Goal: Communication & Community: Connect with others

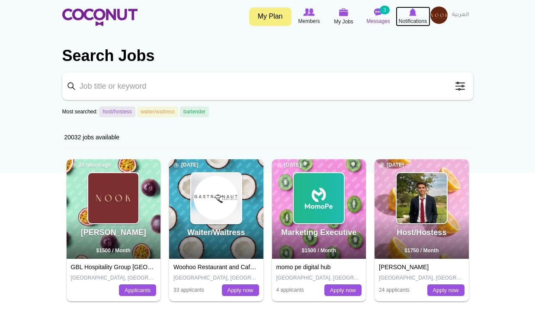
drag, startPoint x: 401, startPoint y: 16, endPoint x: 386, endPoint y: 16, distance: 14.7
click at [401, 16] on icon at bounding box center [413, 12] width 33 height 10
click at [380, 16] on img at bounding box center [378, 12] width 9 height 8
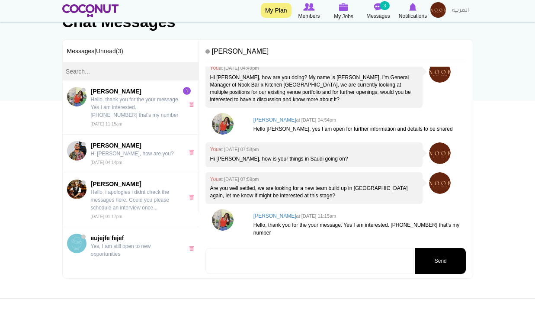
scroll to position [87, 0]
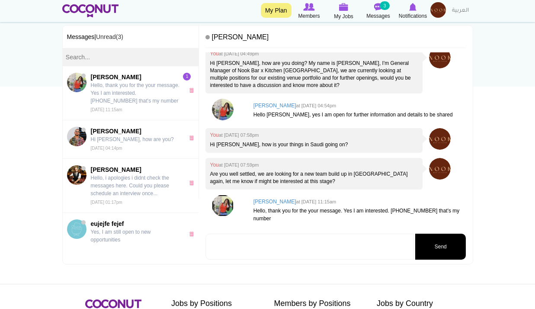
click at [222, 205] on img at bounding box center [223, 206] width 22 height 22
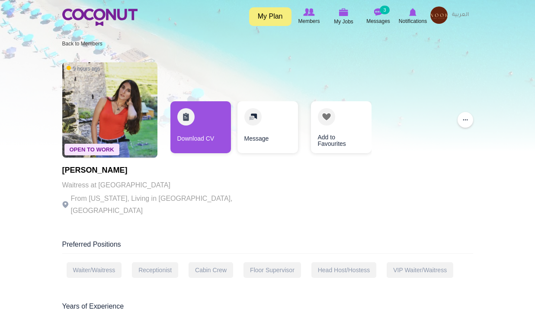
click at [133, 187] on p "Waitress at SUSHISAMBA" at bounding box center [181, 185] width 238 height 12
